Goal: Task Accomplishment & Management: Use online tool/utility

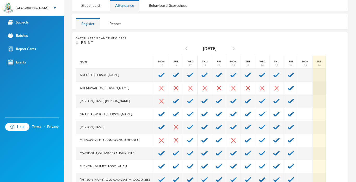
scroll to position [88, 0]
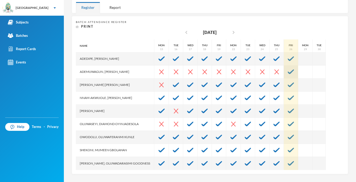
click at [288, 73] on img at bounding box center [291, 71] width 6 height 5
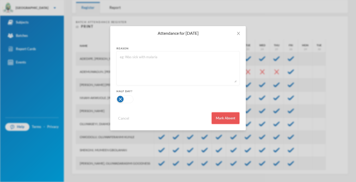
click at [236, 116] on button "Mark Absent" at bounding box center [226, 118] width 28 height 12
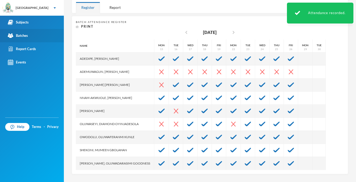
click at [28, 36] on link "Batches" at bounding box center [32, 35] width 64 height 13
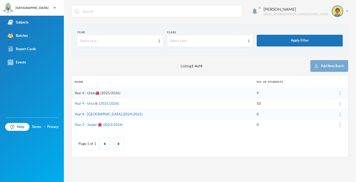
click at [110, 93] on link "Year 4 - Orion🌺 (2025/2026)" at bounding box center [98, 93] width 46 height 4
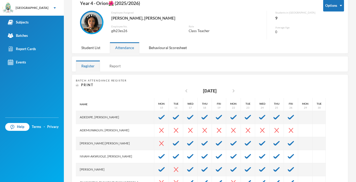
scroll to position [88, 0]
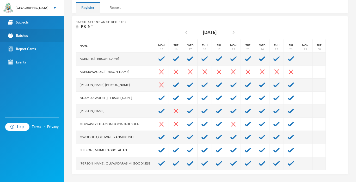
click at [19, 37] on div "Batches" at bounding box center [18, 35] width 20 height 5
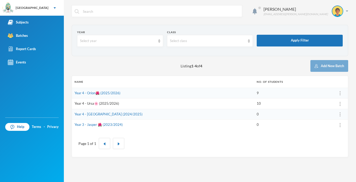
click at [99, 103] on link "Year 4 - Ursa🌸 (2025/2026)" at bounding box center [97, 103] width 45 height 4
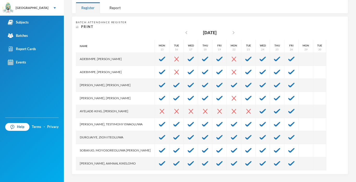
scroll to position [88, 0]
